Goal: Task Accomplishment & Management: Use online tool/utility

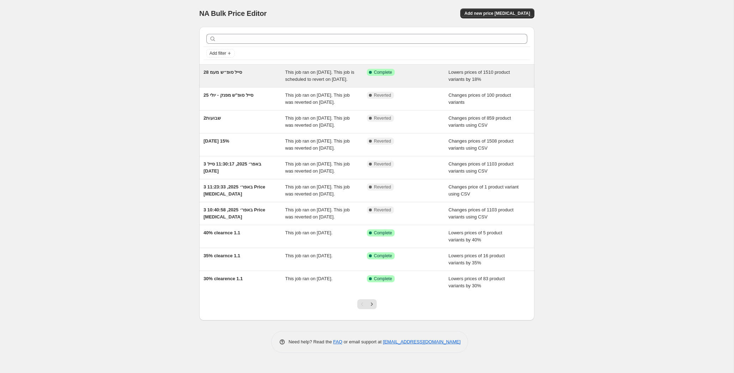
click at [237, 73] on span "28 סייל סופ״ש מעמ" at bounding box center [222, 71] width 38 height 5
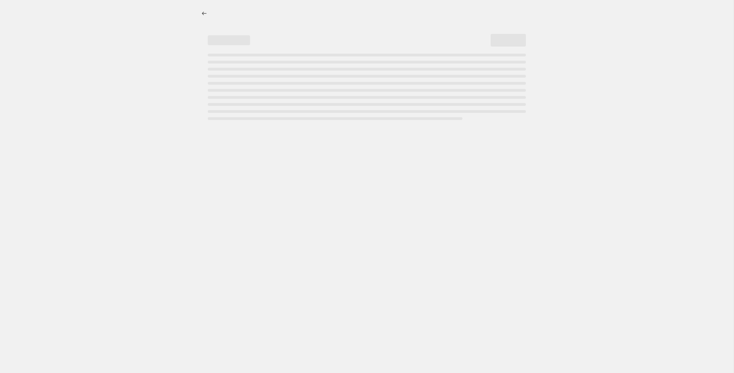
select select "percentage"
select select "collection"
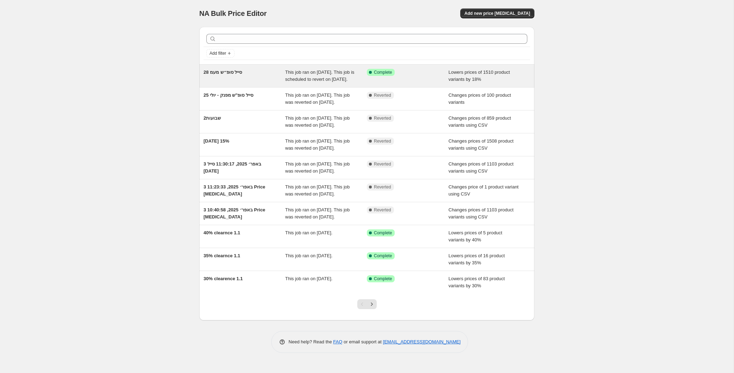
click at [297, 82] on span "This job ran on August 28, 2025. This job is scheduled to revert on August 31, …" at bounding box center [319, 75] width 69 height 12
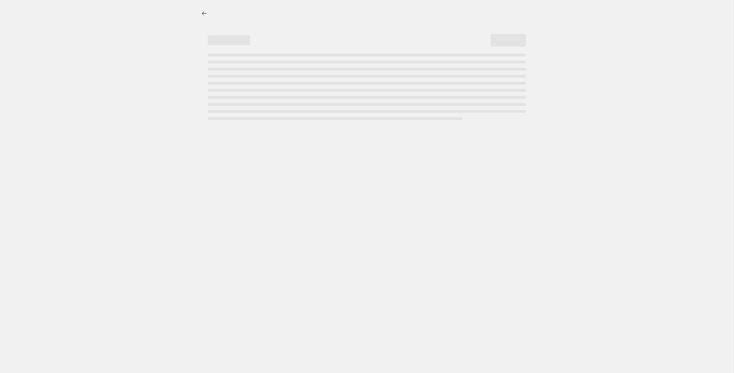
select select "percentage"
select select "collection"
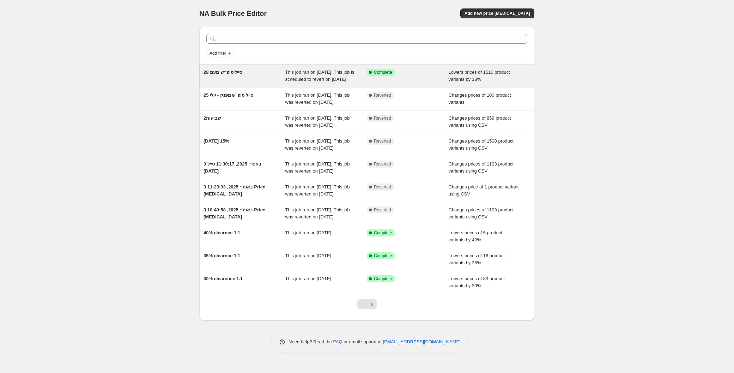
click at [224, 71] on span "28 סייל סופ״ש מעמ" at bounding box center [222, 71] width 38 height 5
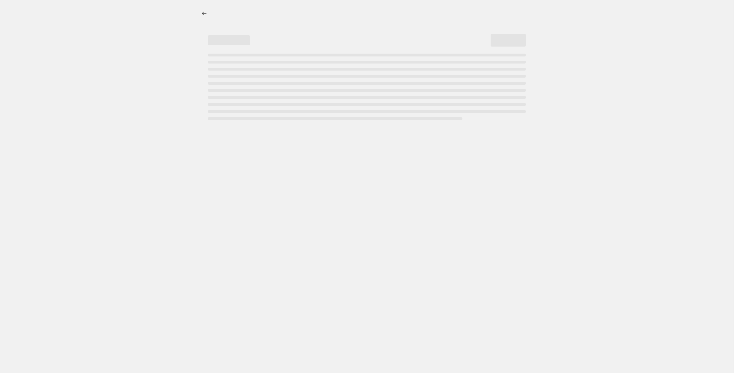
select select "percentage"
select select "collection"
select select "percentage"
select select "collection"
select select "percentage"
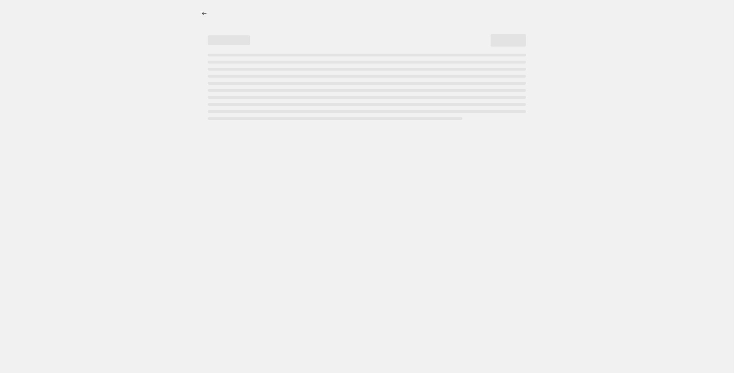
select select "collection"
select select "percentage"
select select "collection"
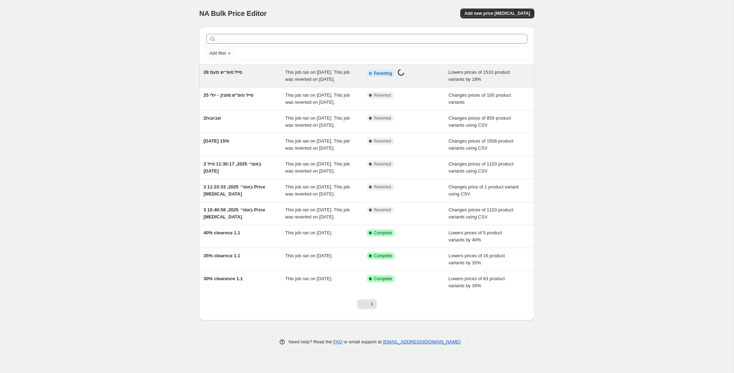
click at [226, 73] on span "28 סייל סופ״ש מעמ" at bounding box center [222, 71] width 38 height 5
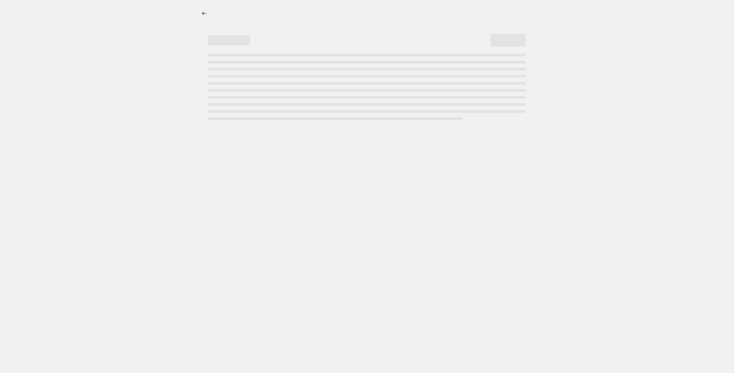
select select "percentage"
select select "collection"
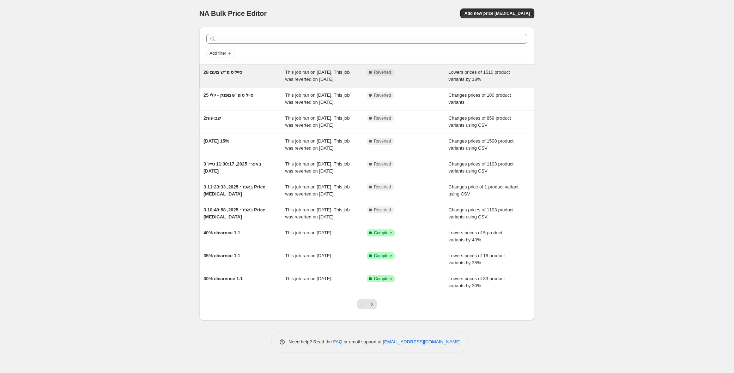
click at [231, 74] on span "28 סייל סופ״ש מעמ" at bounding box center [222, 71] width 38 height 5
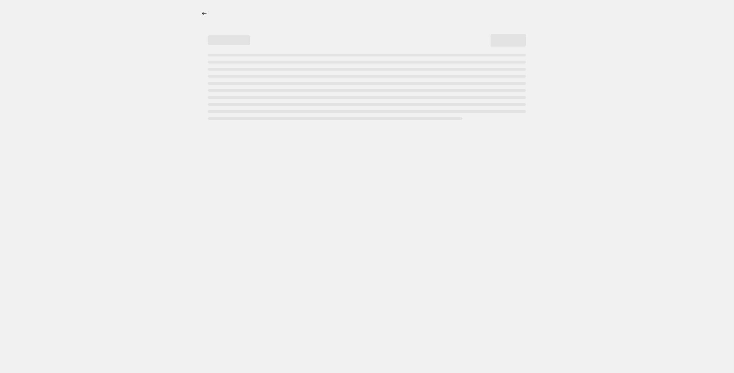
select select "percentage"
select select "collection"
select select "percentage"
select select "collection"
